Goal: Information Seeking & Learning: Learn about a topic

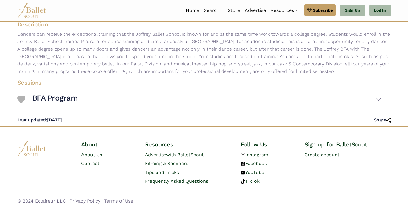
scroll to position [102, 0]
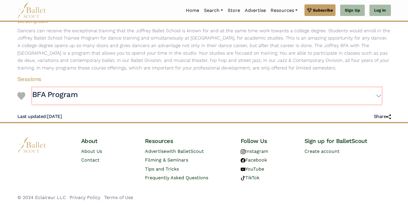
click at [62, 95] on h3 "BFA Program" at bounding box center [55, 95] width 46 height 10
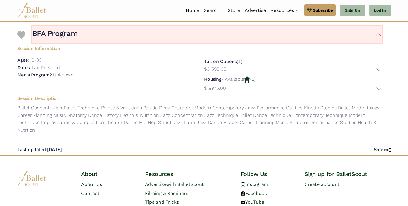
scroll to position [164, 0]
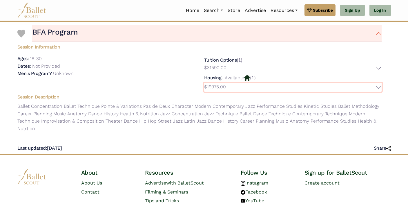
click at [378, 87] on button "$19975.00" at bounding box center [292, 87] width 177 height 9
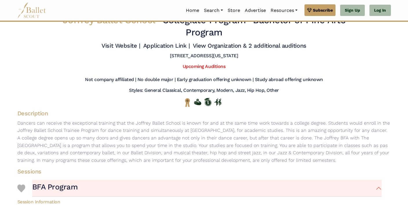
scroll to position [0, 0]
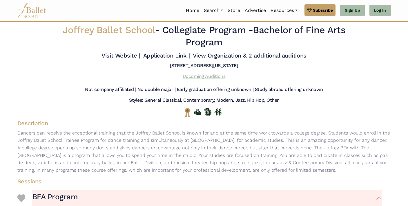
click at [202, 75] on link "Upcoming Auditions" at bounding box center [204, 76] width 43 height 6
click at [121, 56] on link "Visit Website |" at bounding box center [120, 55] width 39 height 7
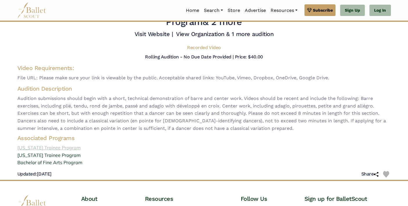
scroll to position [21, 0]
